Goal: Find specific page/section

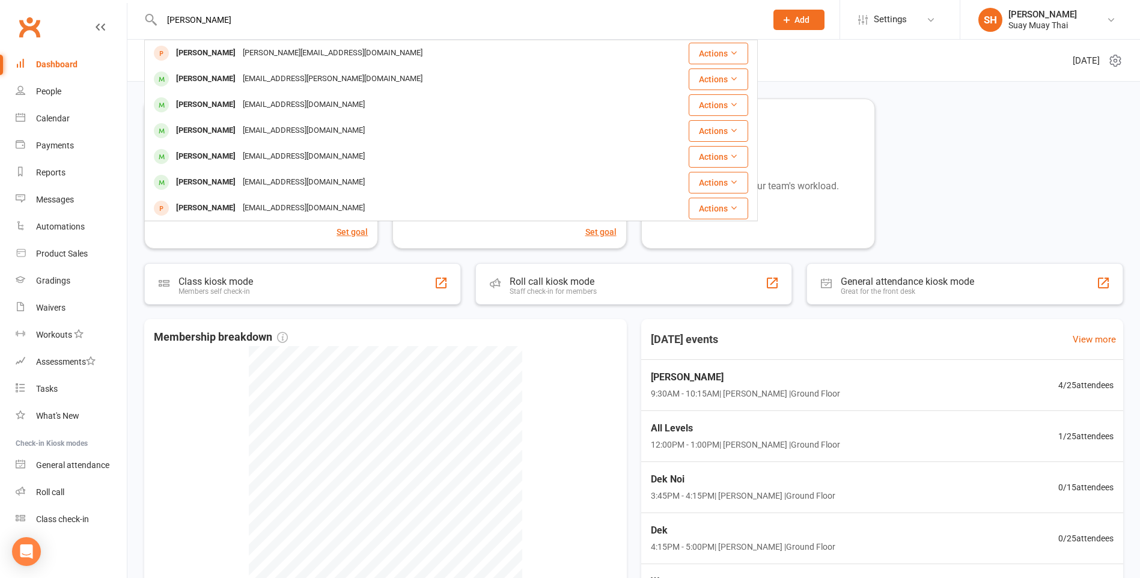
drag, startPoint x: 191, startPoint y: 18, endPoint x: 82, endPoint y: 12, distance: 108.9
click at [82, 3] on header "[PERSON_NAME] [PERSON_NAME][EMAIL_ADDRESS][DOMAIN_NAME] Actions [PERSON_NAME] […" at bounding box center [570, 3] width 1140 height 0
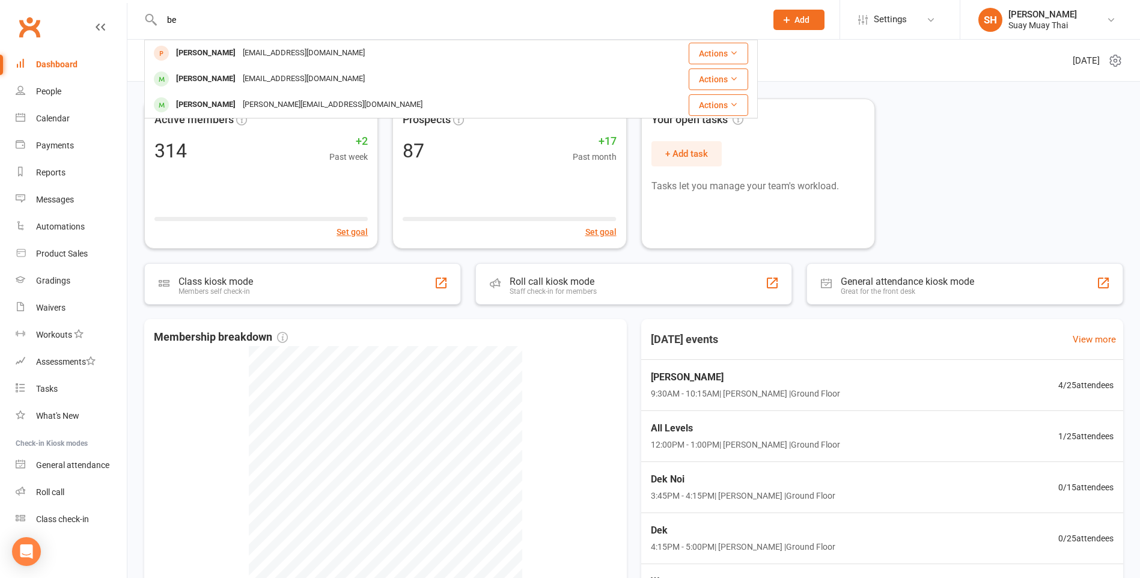
type input "b"
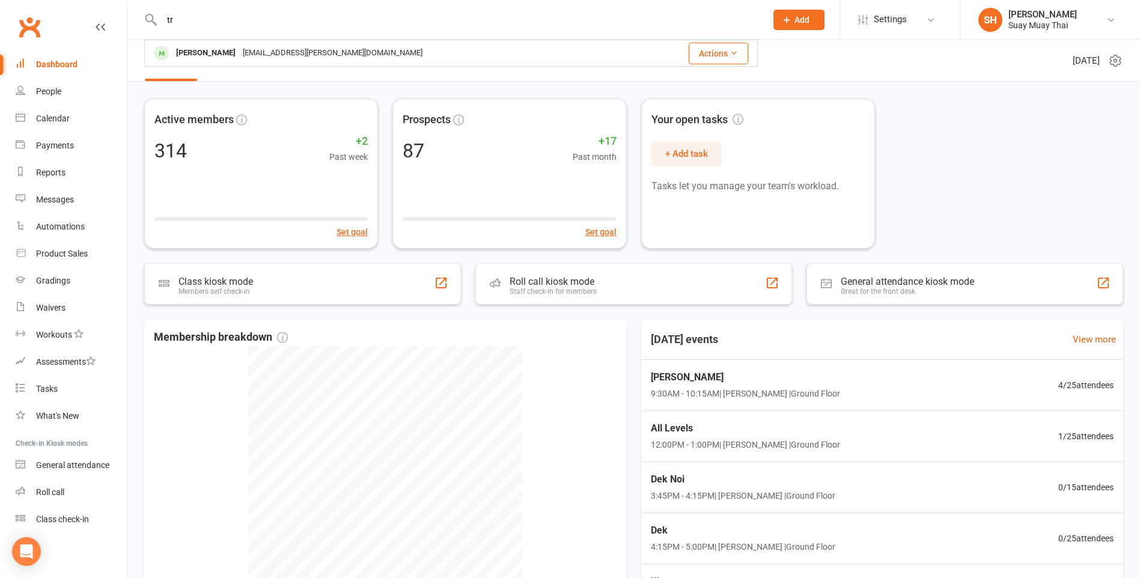
drag, startPoint x: 155, startPoint y: 20, endPoint x: 115, endPoint y: 23, distance: 40.4
click at [115, 3] on header "tr [PERSON_NAME] [EMAIL_ADDRESS][PERSON_NAME][DOMAIN_NAME] Actions Prospect Mem…" at bounding box center [570, 3] width 1140 height 0
type input "tr"
click at [192, 49] on div "[PERSON_NAME]" at bounding box center [205, 52] width 67 height 17
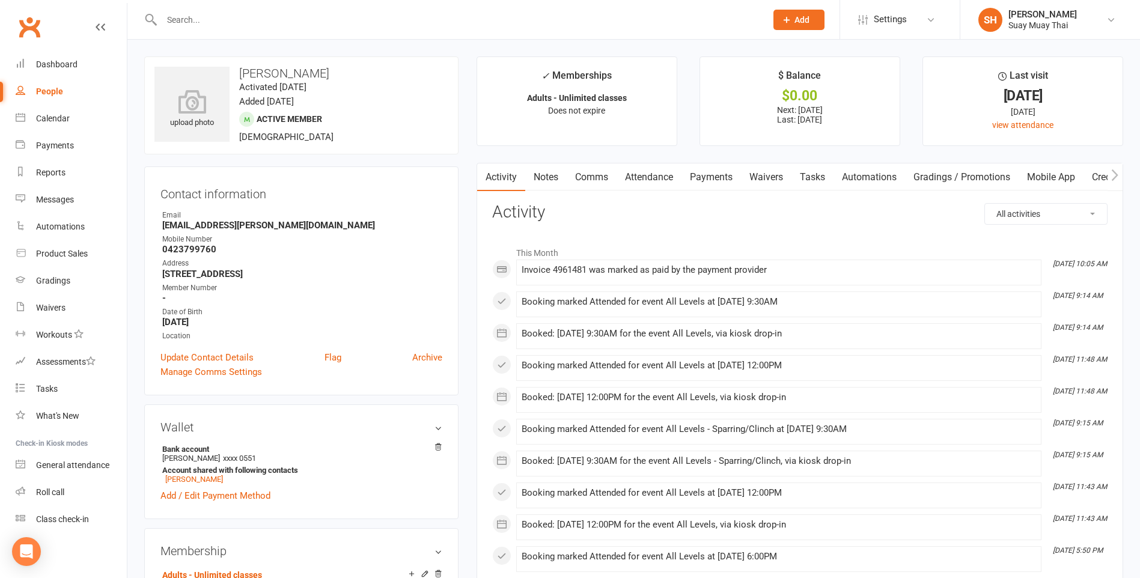
click at [218, 28] on div at bounding box center [451, 19] width 614 height 39
click at [202, 20] on input "text" at bounding box center [458, 19] width 600 height 17
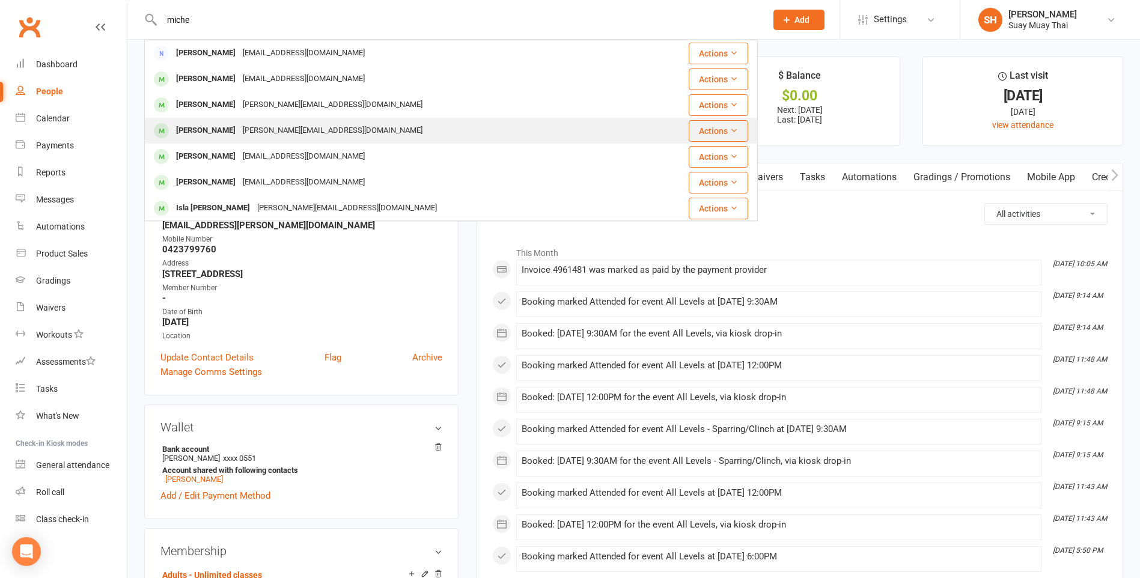
type input "miche"
click at [275, 135] on div "[PERSON_NAME][EMAIL_ADDRESS][DOMAIN_NAME]" at bounding box center [332, 130] width 187 height 17
